Goal: Task Accomplishment & Management: Use online tool/utility

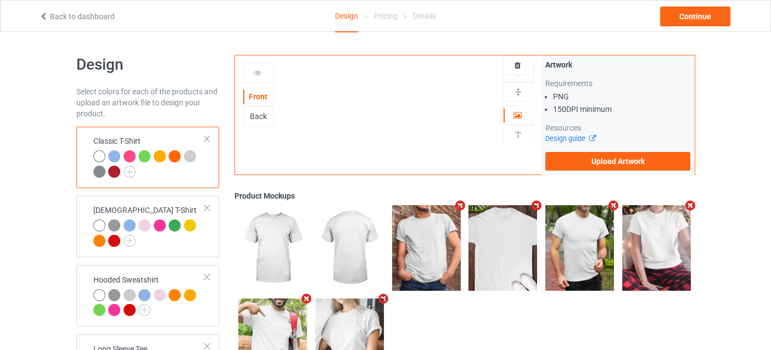
click at [246, 69] on div at bounding box center [258, 73] width 30 height 11
click at [253, 69] on icon at bounding box center [257, 72] width 9 height 8
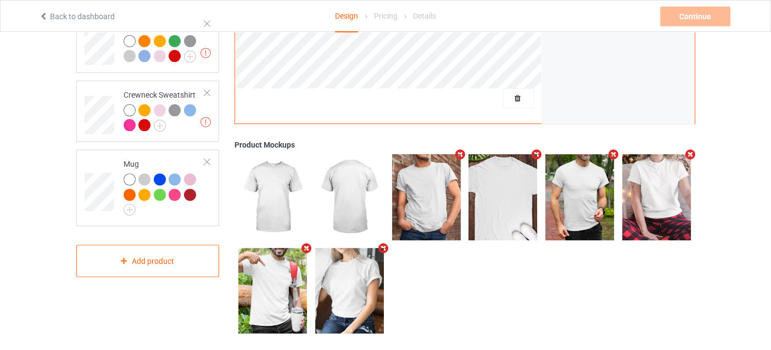
scroll to position [358, 0]
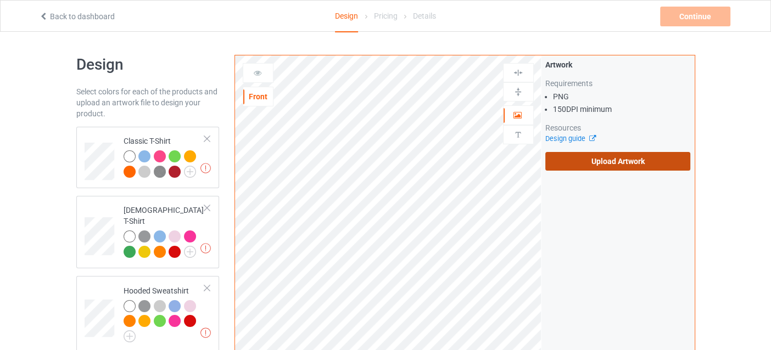
click at [590, 159] on label "Upload Artwork" at bounding box center [617, 161] width 145 height 19
click at [0, 0] on input "Upload Artwork" at bounding box center [0, 0] width 0 height 0
